Goal: Find specific page/section: Find specific page/section

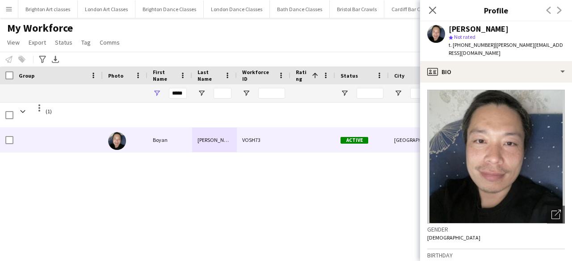
click at [10, 8] on app-icon "Menu" at bounding box center [8, 8] width 7 height 7
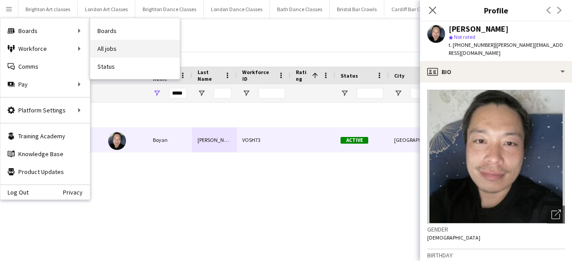
click at [105, 47] on link "All jobs" at bounding box center [134, 49] width 89 height 18
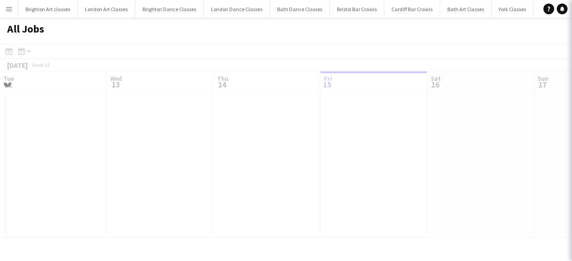
click at [96, 28] on div "All Jobs" at bounding box center [286, 31] width 572 height 26
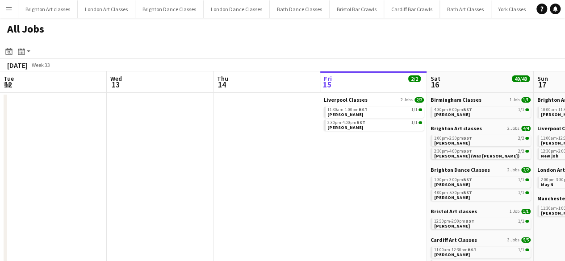
scroll to position [0, 214]
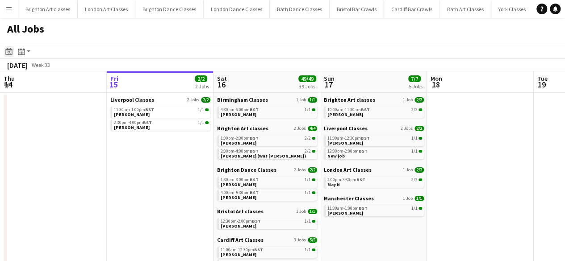
click at [8, 53] on icon at bounding box center [9, 52] width 3 height 3
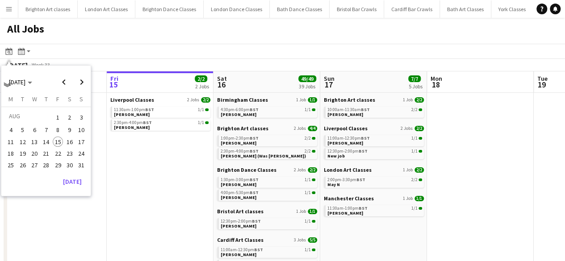
click at [74, 165] on span "30" at bounding box center [69, 165] width 11 height 11
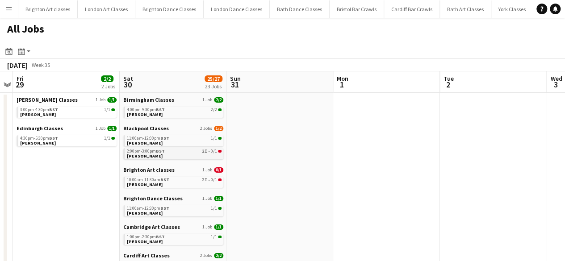
click at [213, 154] on link "2:00pm-3:00pm BST 2I • 0/1 Darren Loudon" at bounding box center [174, 153] width 95 height 10
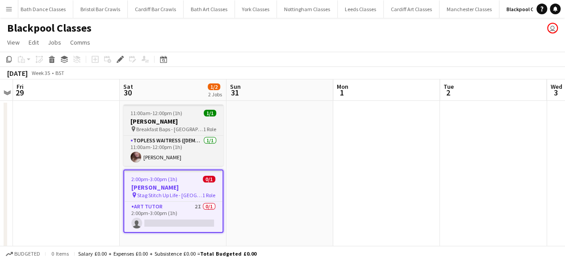
click at [186, 134] on app-job-card "11:00am-12:00pm (1h) 1/1 [PERSON_NAME] pin Breakfast Baps - [GEOGRAPHIC_DATA] 1…" at bounding box center [173, 136] width 100 height 62
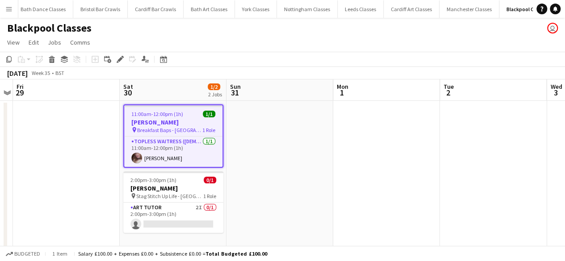
click at [251, 141] on app-date-cell at bounding box center [279, 176] width 107 height 150
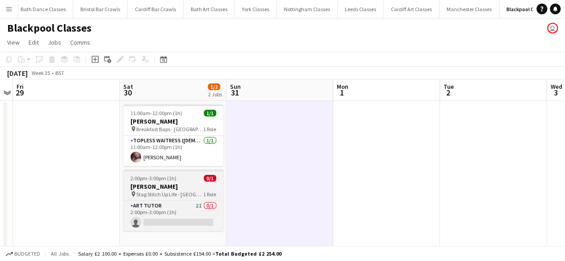
click at [184, 185] on h3 "[PERSON_NAME]" at bounding box center [173, 187] width 100 height 8
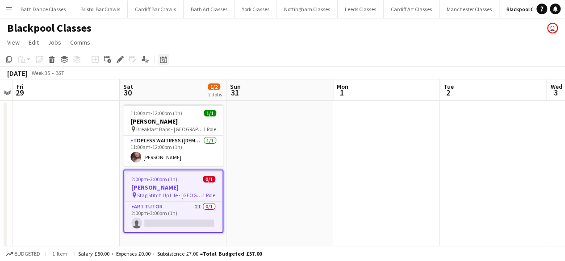
click at [163, 58] on icon at bounding box center [163, 59] width 7 height 7
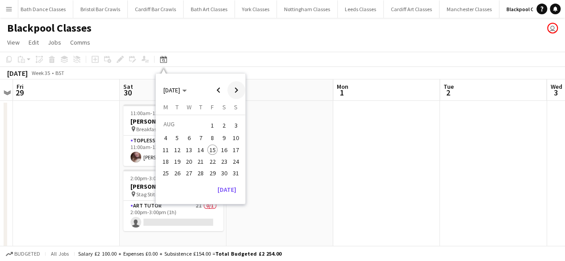
click at [235, 84] on span "Next month" at bounding box center [236, 90] width 18 height 18
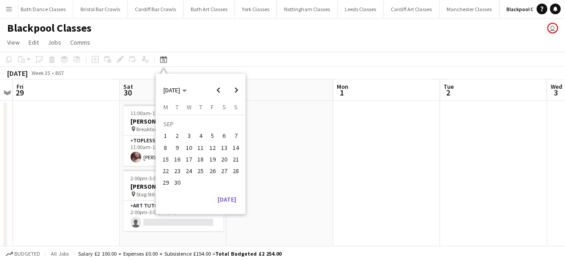
click at [235, 134] on span "7" at bounding box center [236, 136] width 11 height 11
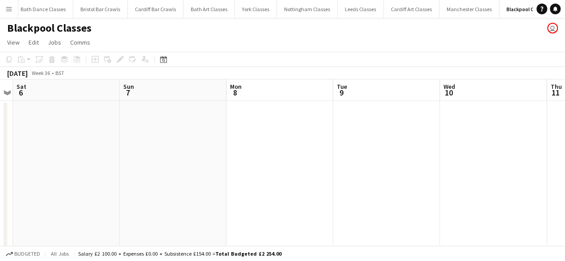
click at [9, 7] on app-icon "Menu" at bounding box center [8, 8] width 7 height 7
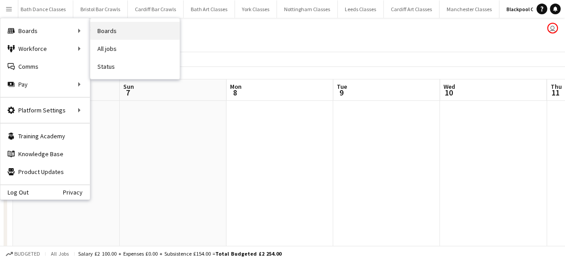
click at [115, 33] on link "Boards" at bounding box center [134, 31] width 89 height 18
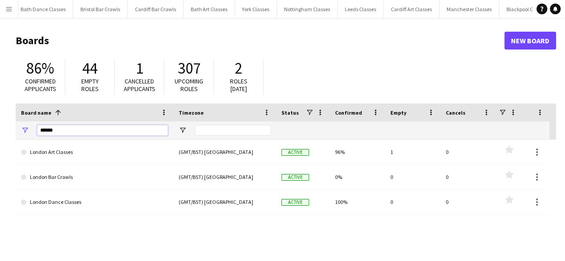
click at [146, 133] on input "******" at bounding box center [102, 130] width 131 height 11
type input "*"
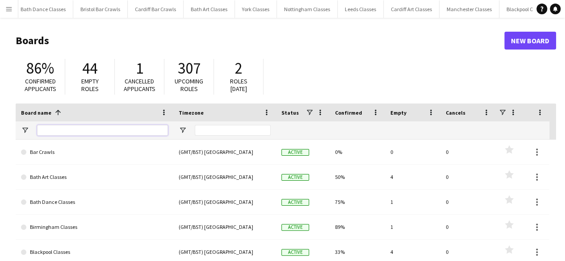
click at [142, 134] on input "Board name Filter Input" at bounding box center [102, 130] width 131 height 11
click at [132, 134] on input "Board name Filter Input" at bounding box center [102, 130] width 131 height 11
type input "*"
click at [135, 134] on input "Board name Filter Input" at bounding box center [102, 130] width 131 height 11
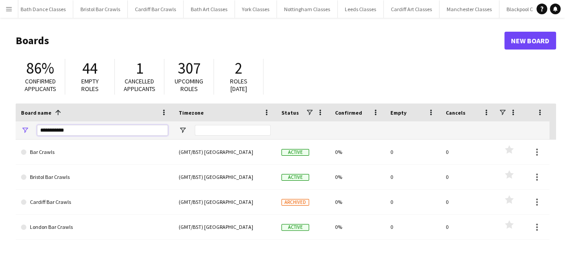
click at [117, 130] on input "**********" at bounding box center [102, 130] width 131 height 11
type input "*"
